Goal: Information Seeking & Learning: Find specific fact

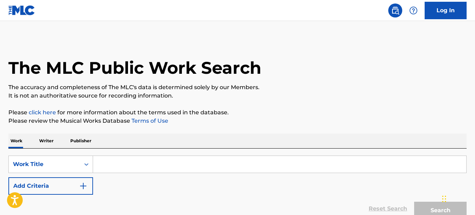
click at [129, 161] on input "Search Form" at bounding box center [279, 164] width 373 height 17
paste input "I'm The Problem"
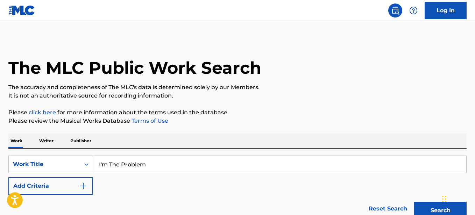
type input "I'm The Problem"
click at [414, 202] on button "Search" at bounding box center [440, 210] width 52 height 17
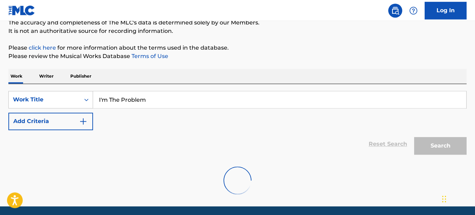
scroll to position [90, 0]
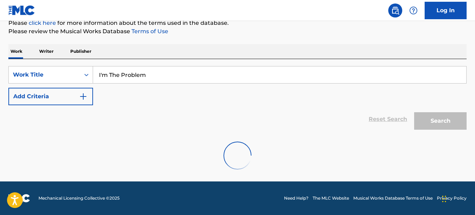
click at [191, 79] on input "I'm The Problem" at bounding box center [279, 74] width 373 height 17
click at [293, 98] on div "SearchWithCriteria26ef7fc9-b3a5-4ea3-a0dc-1e247c114448 Work Title I'm The Probl…" at bounding box center [237, 85] width 458 height 39
click at [458, 126] on div "Search" at bounding box center [439, 119] width 56 height 28
click at [286, 114] on div "Reset Search Search" at bounding box center [237, 119] width 458 height 28
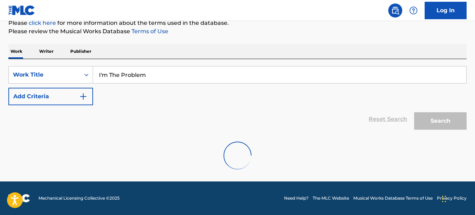
click at [448, 126] on div "Search" at bounding box center [439, 119] width 56 height 28
click at [379, 81] on input "I'm The Problem" at bounding box center [279, 74] width 373 height 17
click at [435, 125] on div "Search" at bounding box center [439, 119] width 56 height 28
click at [270, 79] on input "I'm The Problem" at bounding box center [279, 74] width 373 height 17
click at [206, 133] on div "Reset Search Search" at bounding box center [237, 119] width 458 height 28
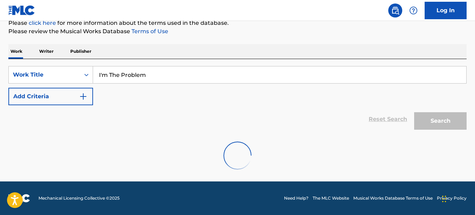
click at [137, 102] on div "SearchWithCriteria26ef7fc9-b3a5-4ea3-a0dc-1e247c114448 Work Title I'm The Probl…" at bounding box center [237, 85] width 458 height 39
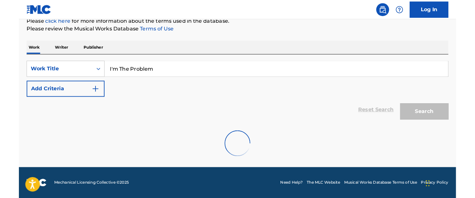
scroll to position [67, 0]
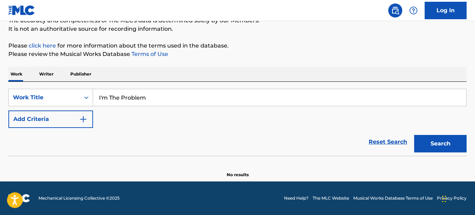
click at [169, 97] on input "I'm The Problem" at bounding box center [279, 97] width 373 height 17
click at [425, 142] on button "Search" at bounding box center [440, 143] width 52 height 17
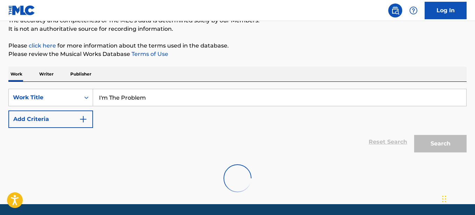
click at [229, 142] on div "Reset Search Search" at bounding box center [237, 142] width 458 height 28
click at [228, 142] on div "Reset Search Search" at bounding box center [237, 142] width 458 height 28
click at [228, 141] on div "Reset Search Search" at bounding box center [237, 142] width 458 height 28
click at [226, 139] on div "Reset Search Search" at bounding box center [237, 142] width 458 height 28
